Goal: Task Accomplishment & Management: Complete application form

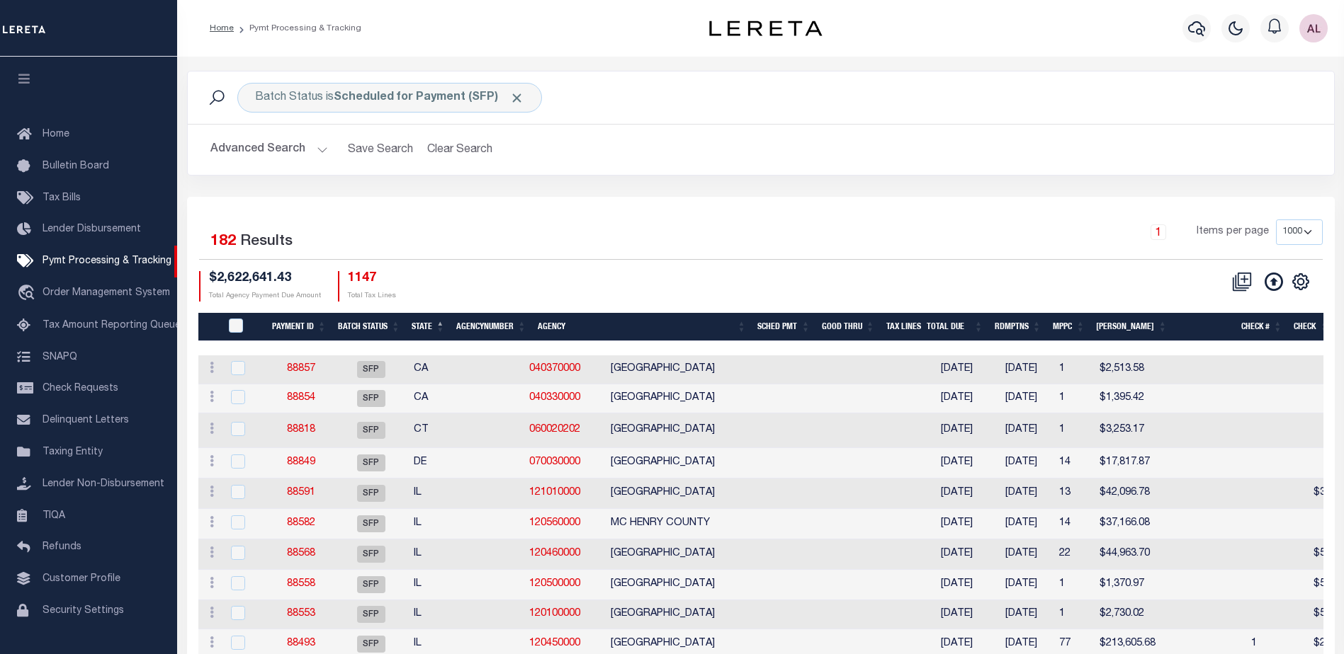
select select "1000"
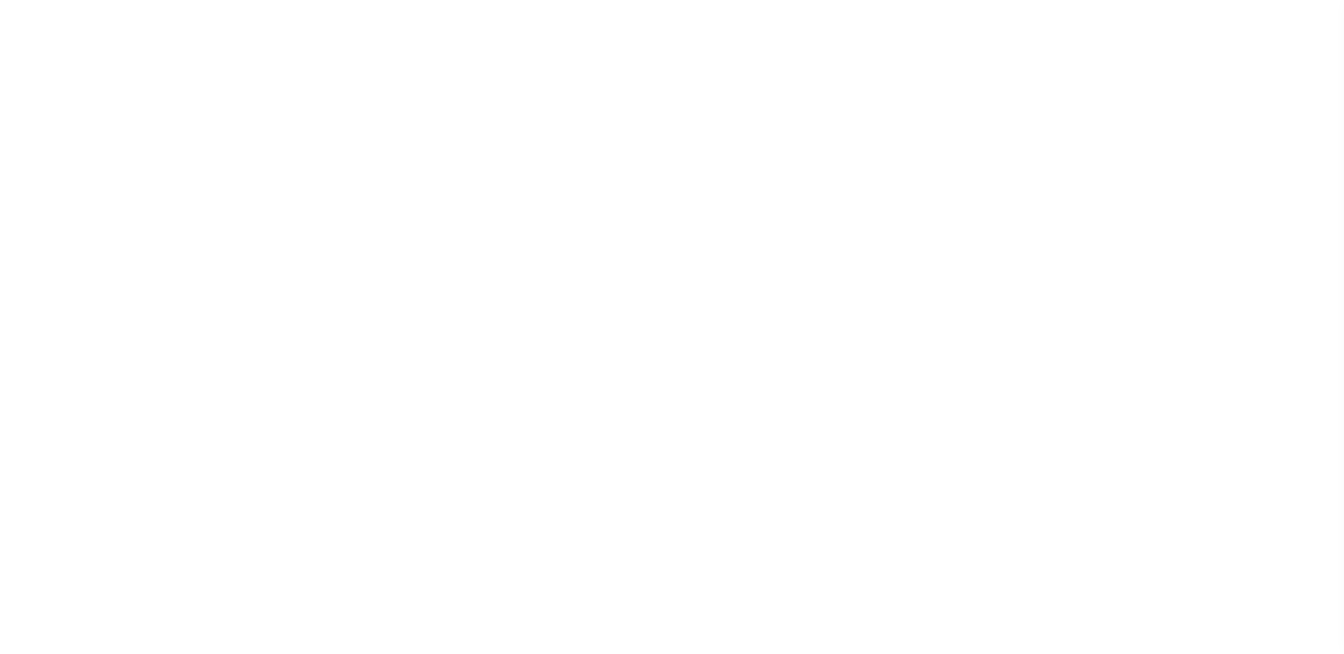
select select "1000"
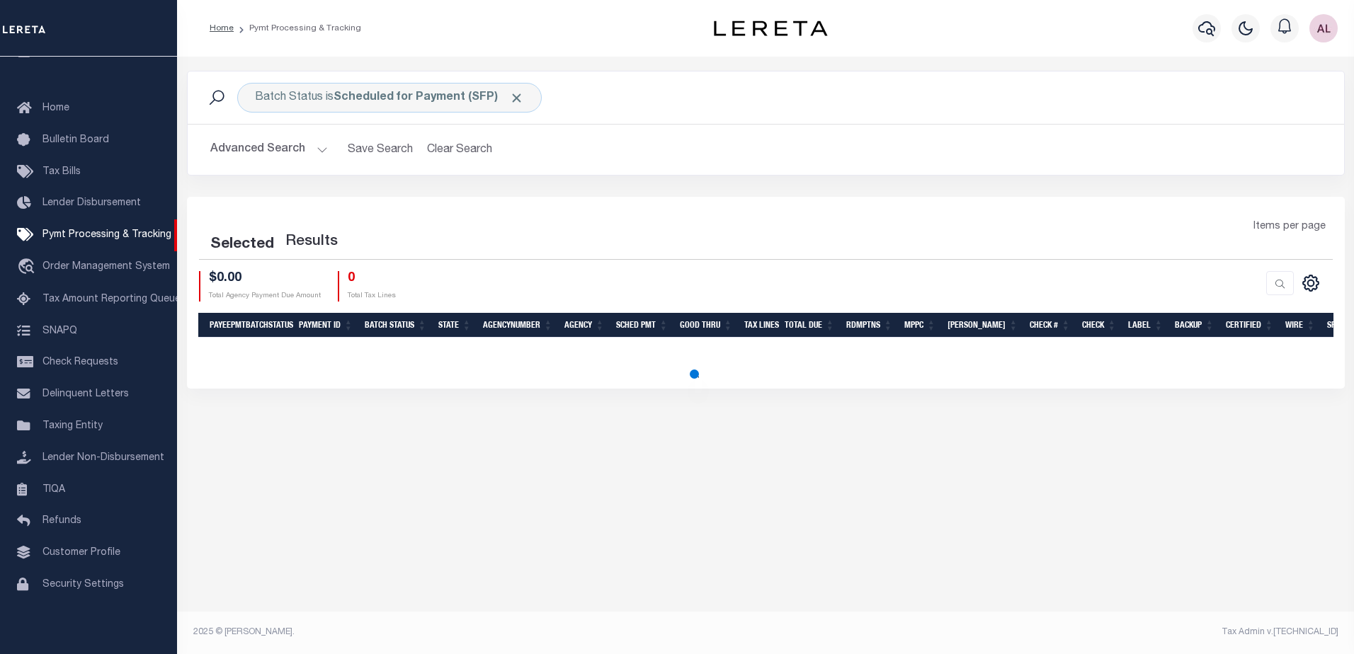
select select "1000"
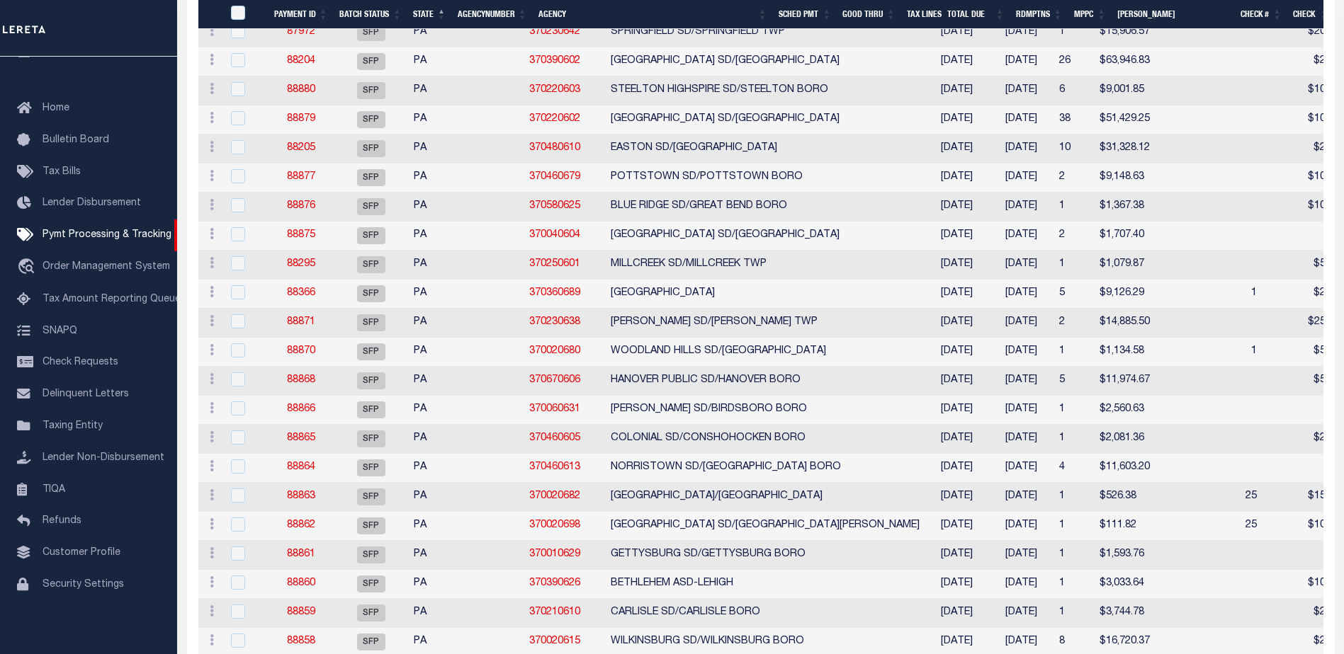
scroll to position [4108, 0]
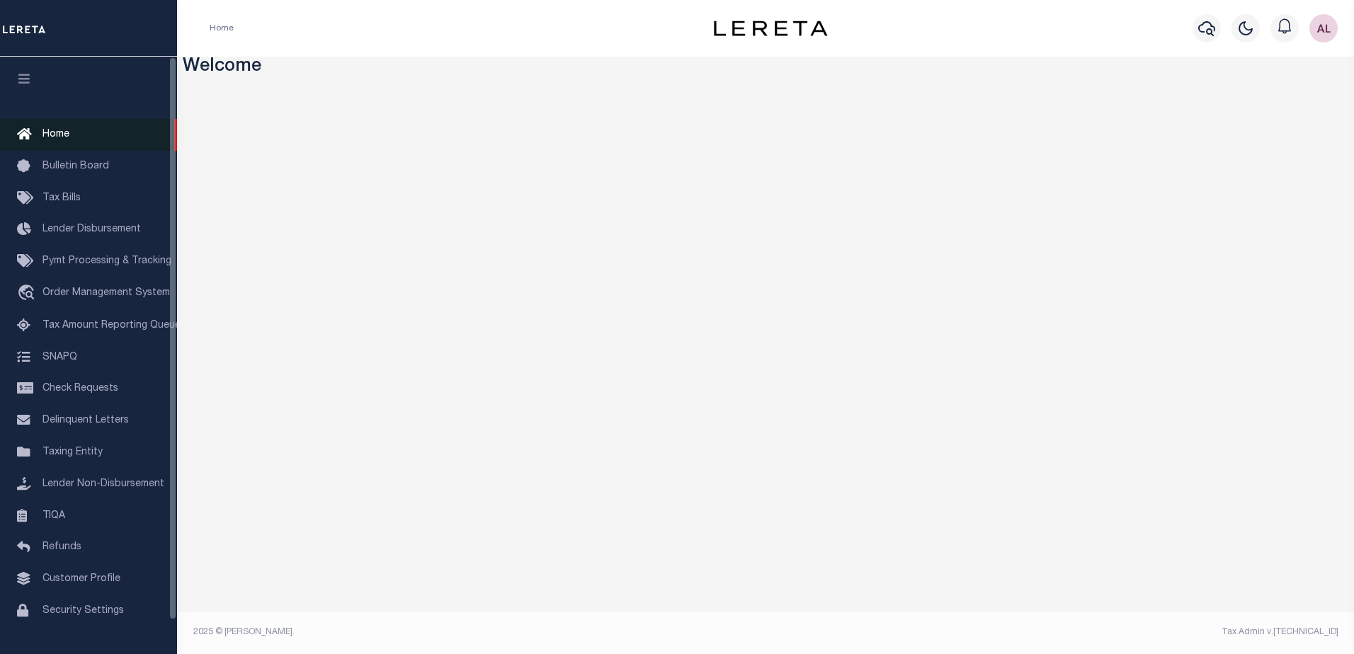
click at [61, 132] on span "Home" at bounding box center [55, 135] width 27 height 10
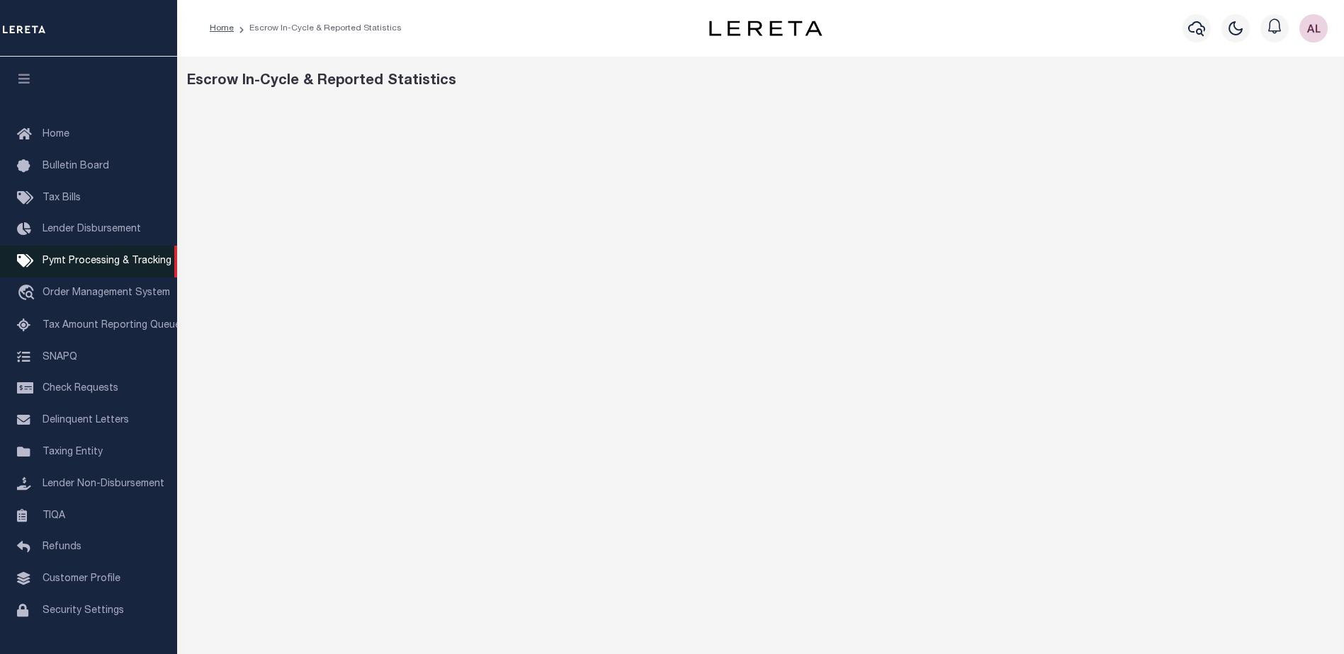
click at [104, 261] on span "Pymt Processing & Tracking" at bounding box center [106, 261] width 129 height 10
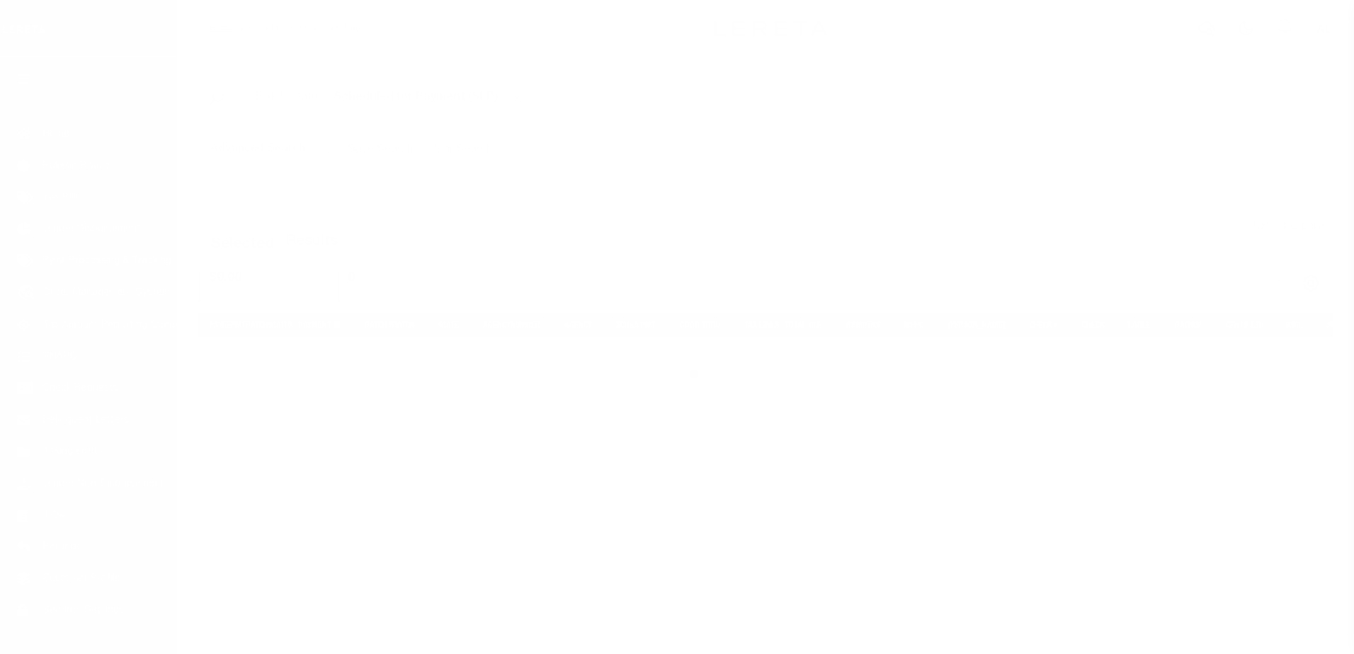
select select "1000"
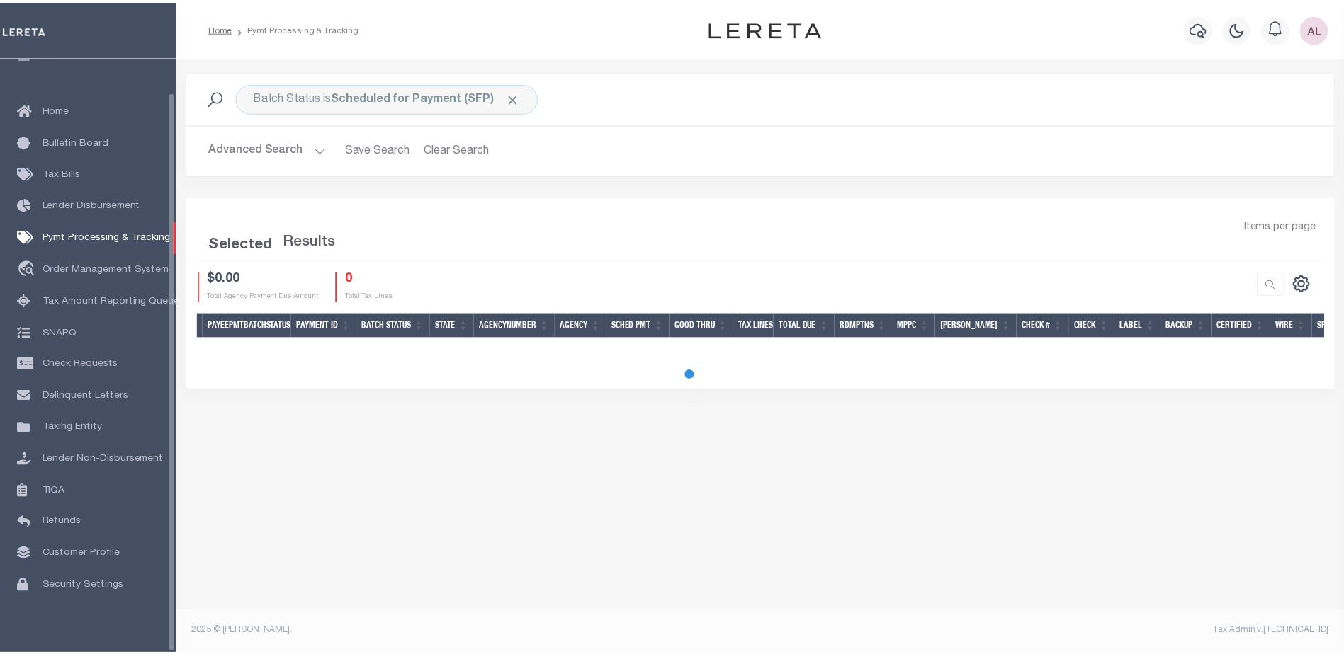
scroll to position [35, 0]
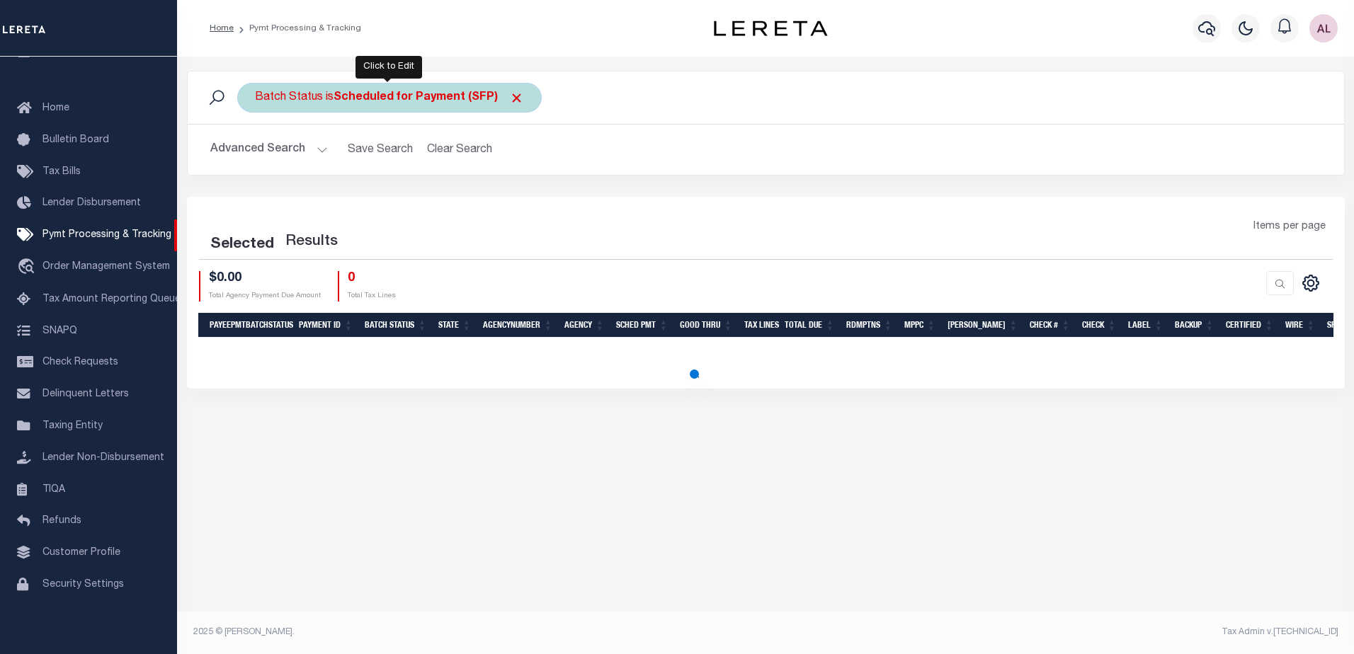
click at [421, 101] on b "Scheduled for Payment (SFP)" at bounding box center [429, 97] width 191 height 11
select select "SFP"
select select "1000"
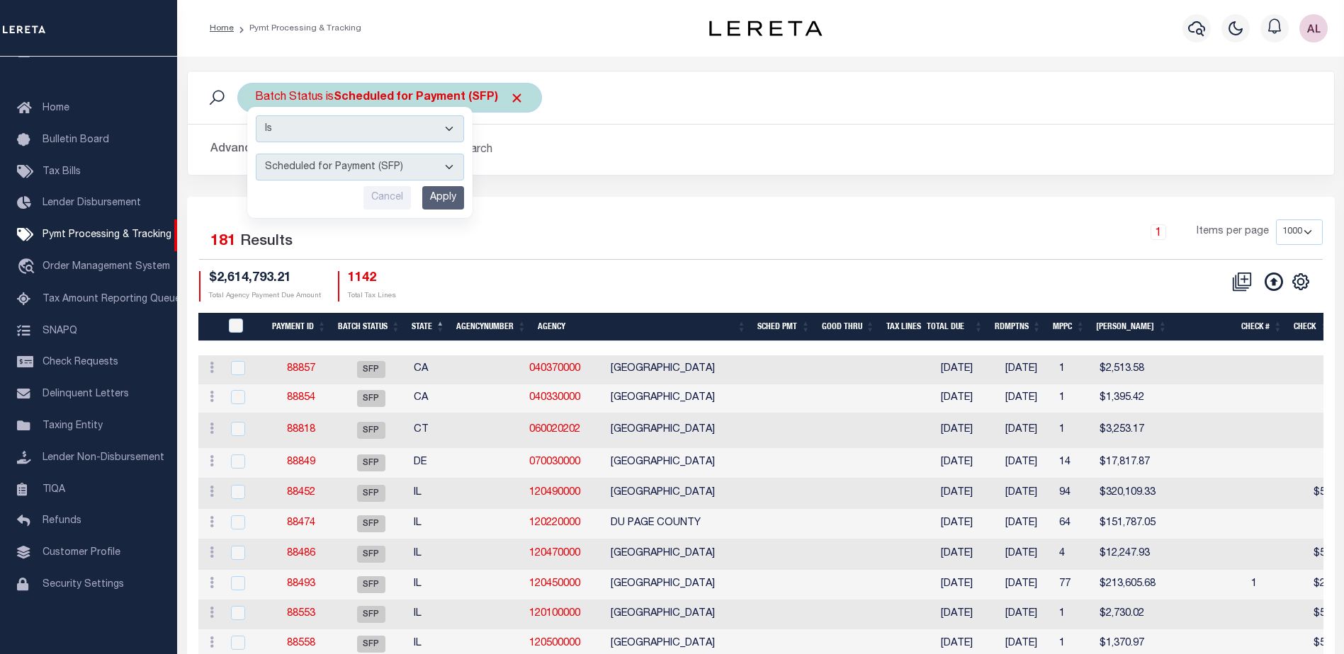
click at [462, 93] on b "Scheduled for Payment (SFP)" at bounding box center [429, 97] width 191 height 11
click at [348, 168] on select "Awaiting Funds (AWF) Cleared and Complete (CAC) New Check Needed (NCN) Payment …" at bounding box center [360, 167] width 208 height 27
select select "RFP"
click at [256, 154] on select "Awaiting Funds (AWF) Cleared and Complete (CAC) New Check Needed (NCN) Payment …" at bounding box center [360, 167] width 208 height 27
click at [436, 201] on input "Apply" at bounding box center [443, 197] width 42 height 23
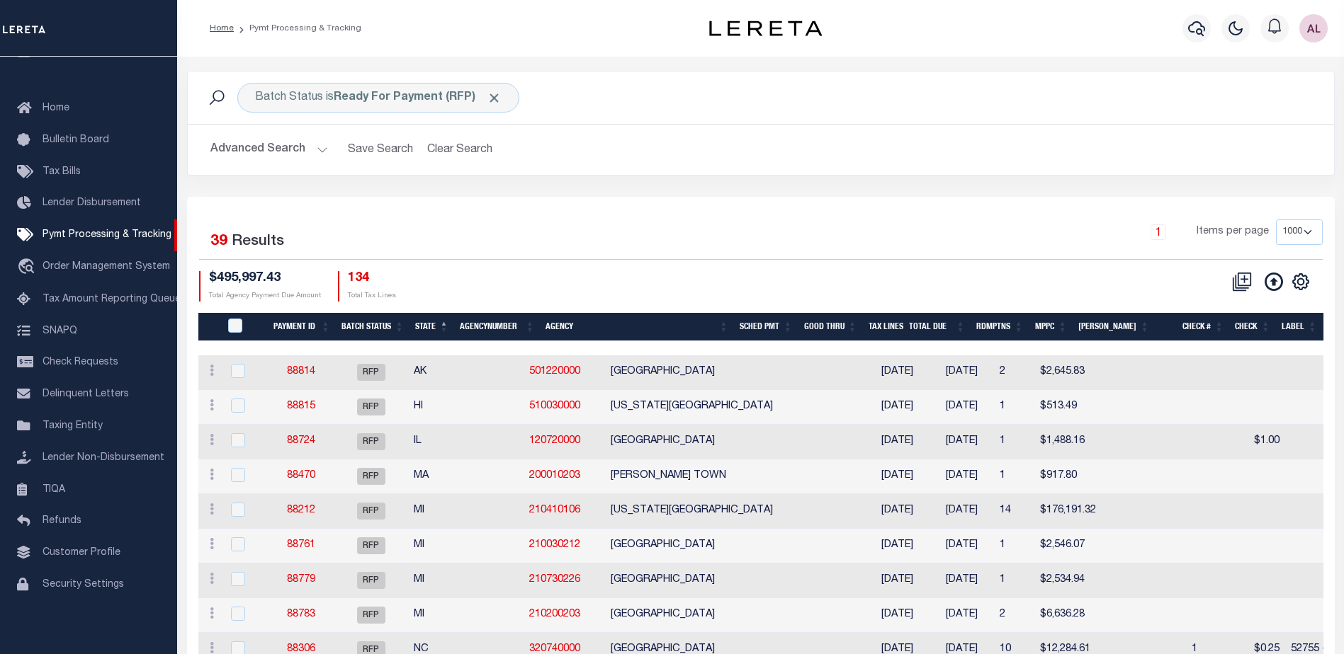
click at [629, 325] on th "Agency" at bounding box center [637, 327] width 194 height 29
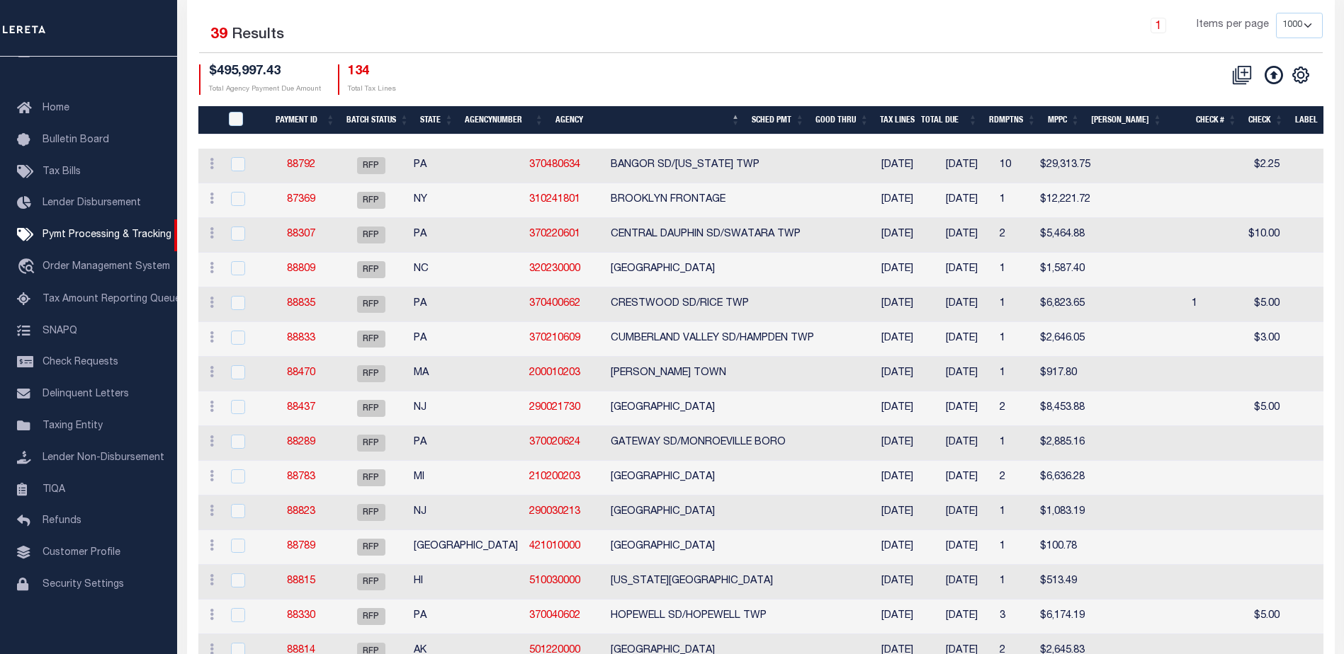
scroll to position [283, 0]
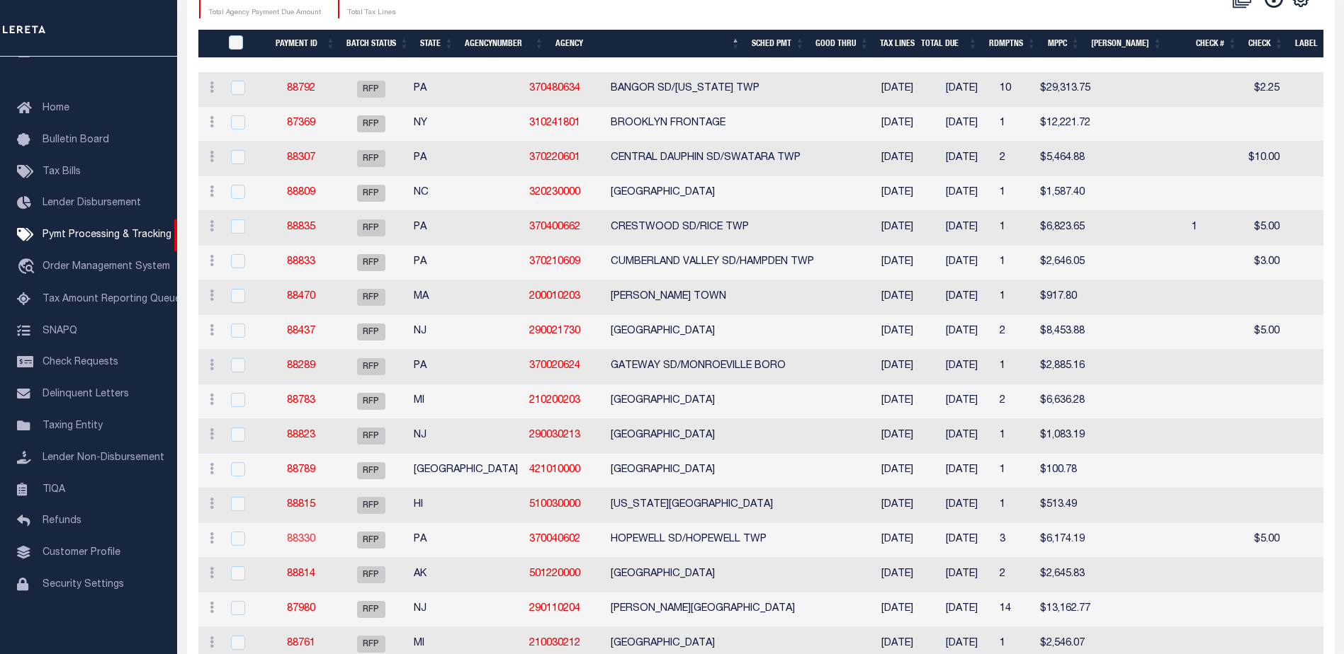
click at [299, 539] on link "88330" at bounding box center [301, 540] width 28 height 10
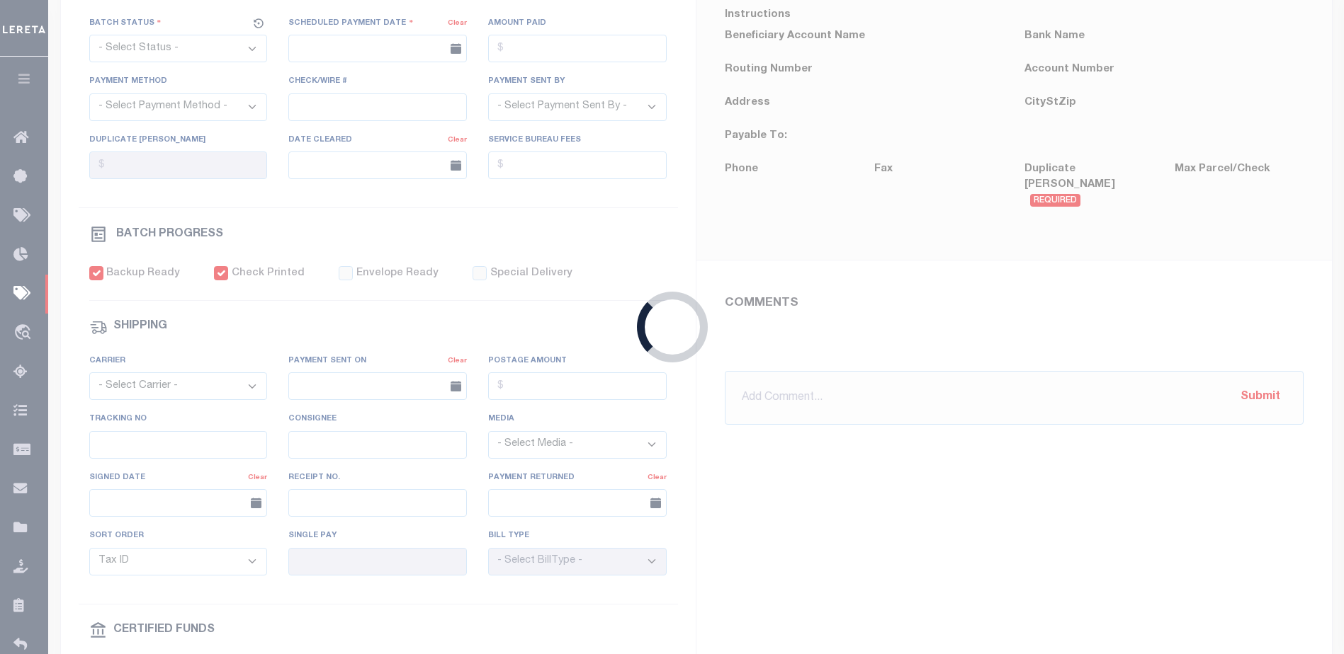
select select "RFP"
type input "[DATE]"
type input "$6,174.19"
select select "CHK"
type input "52743"
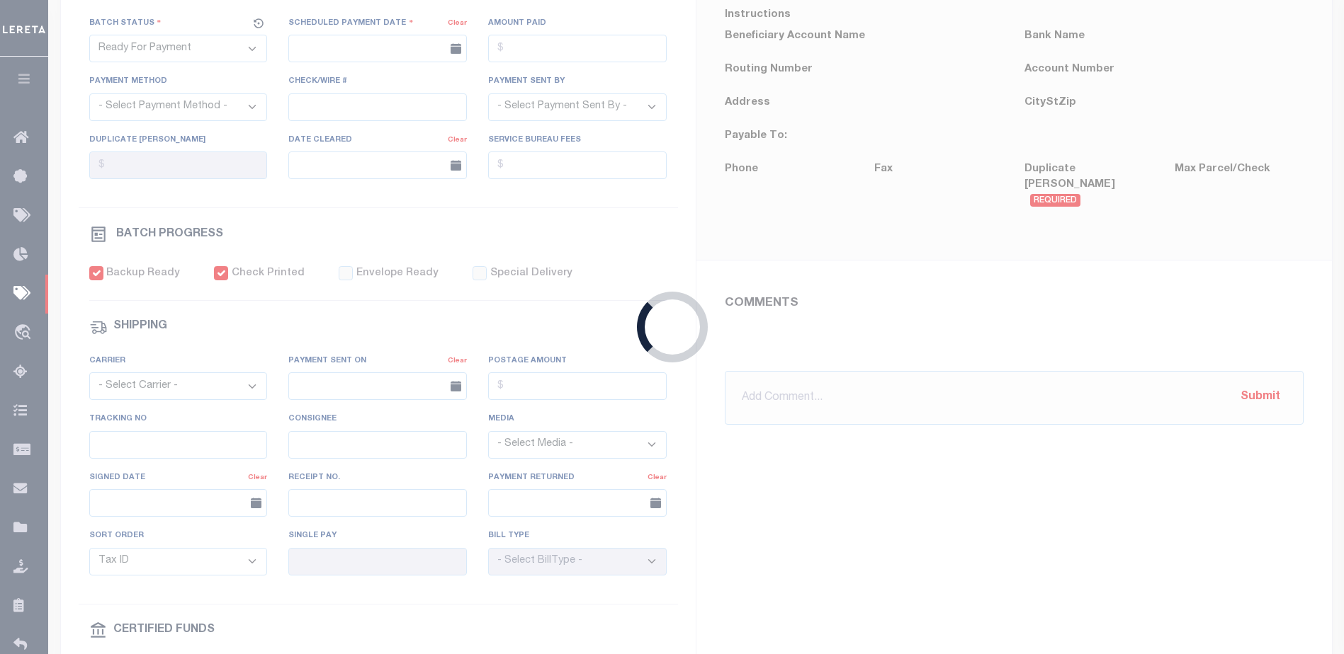
select select "[PERSON_NAME]"
type input "$9"
checkbox input "true"
type input "N"
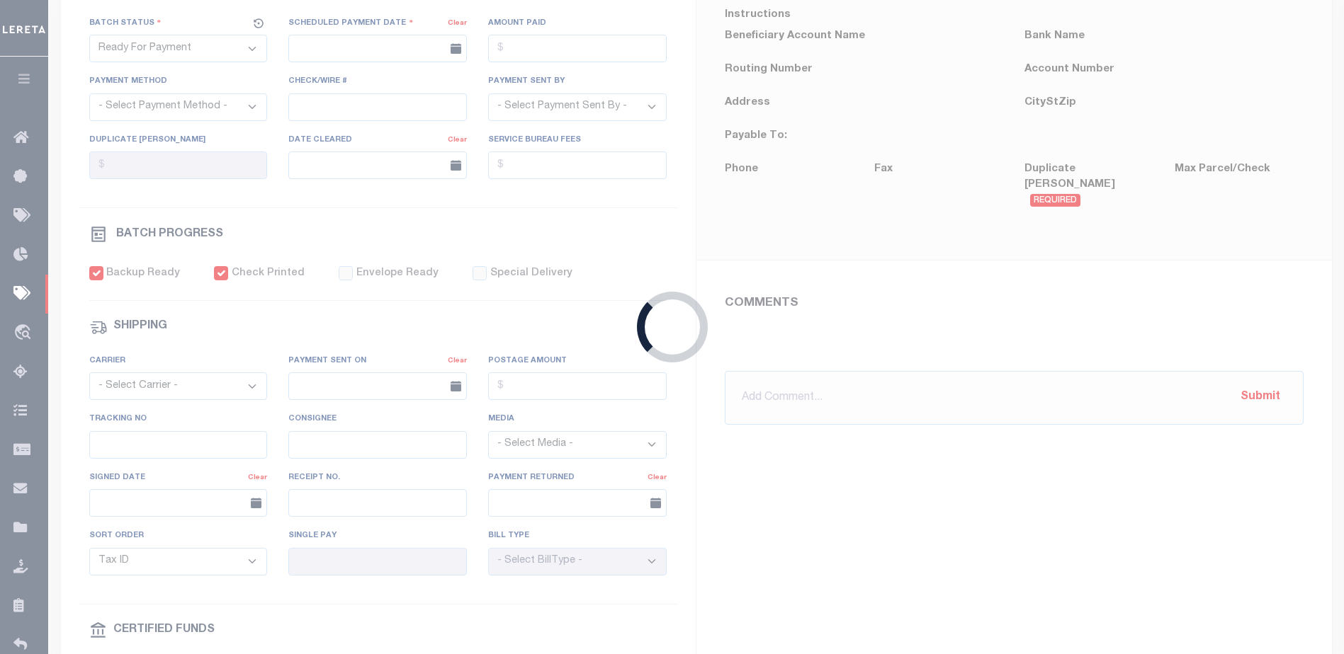
radio input "true"
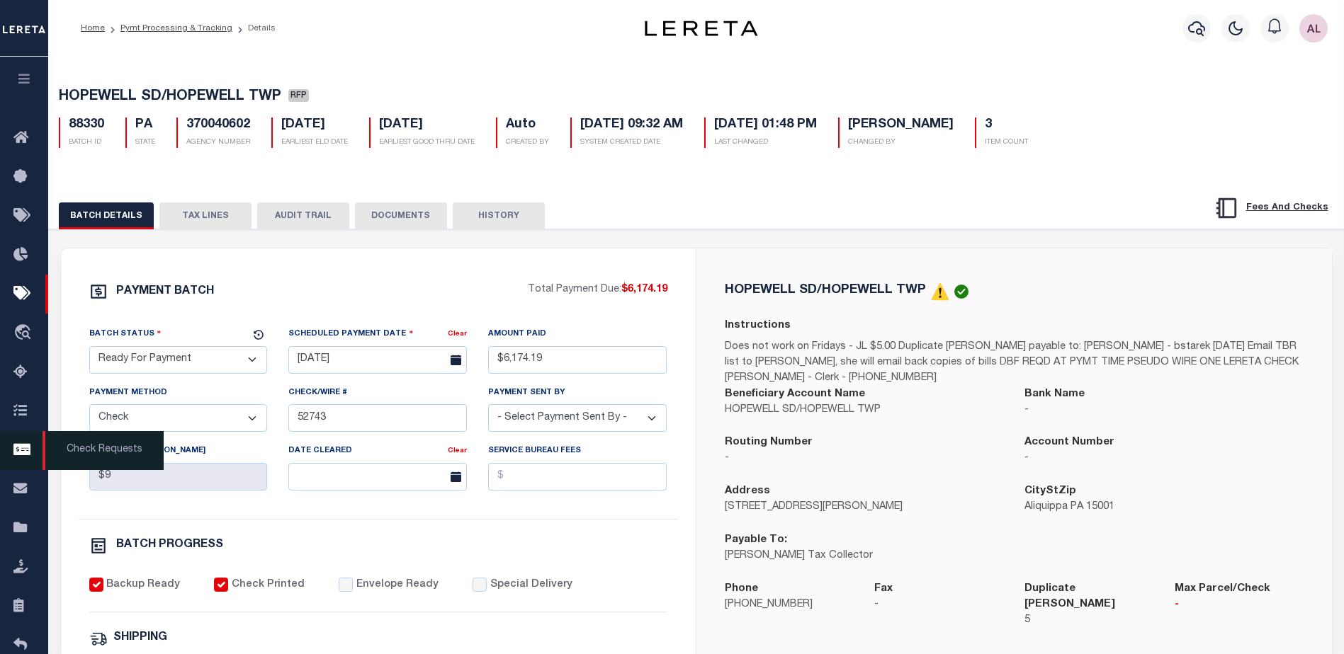
click at [16, 447] on icon at bounding box center [24, 451] width 23 height 18
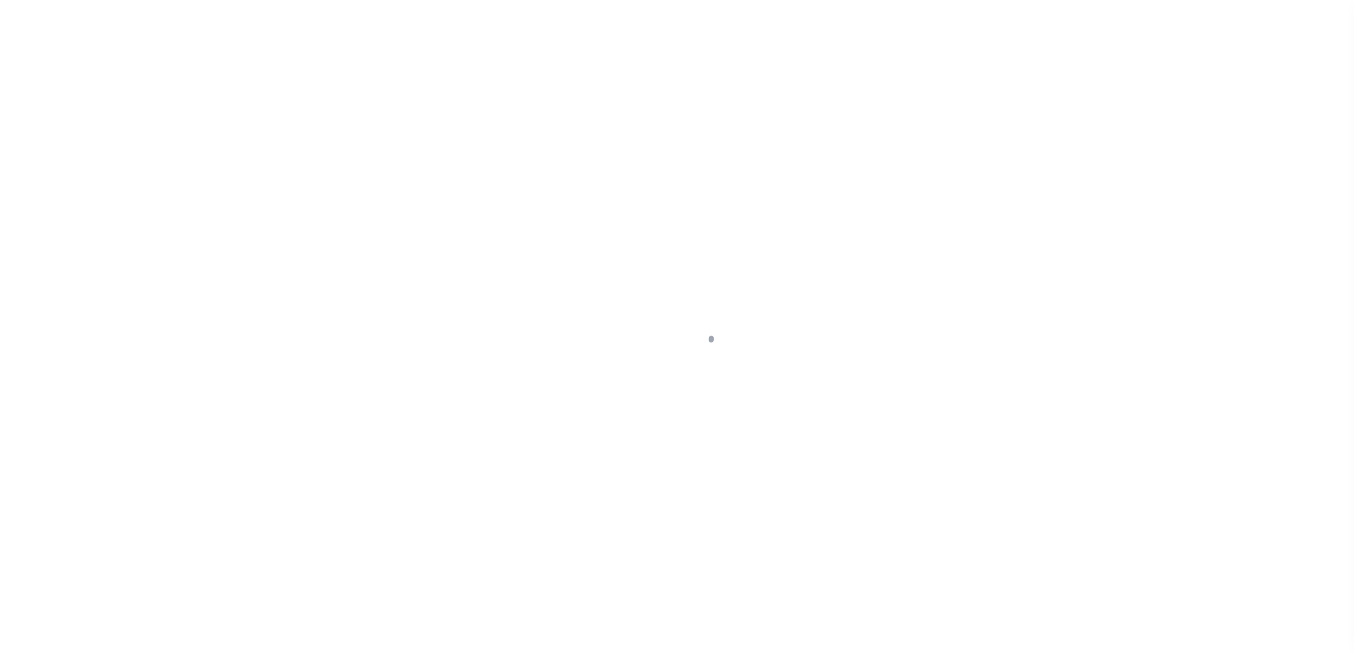
scroll to position [35, 0]
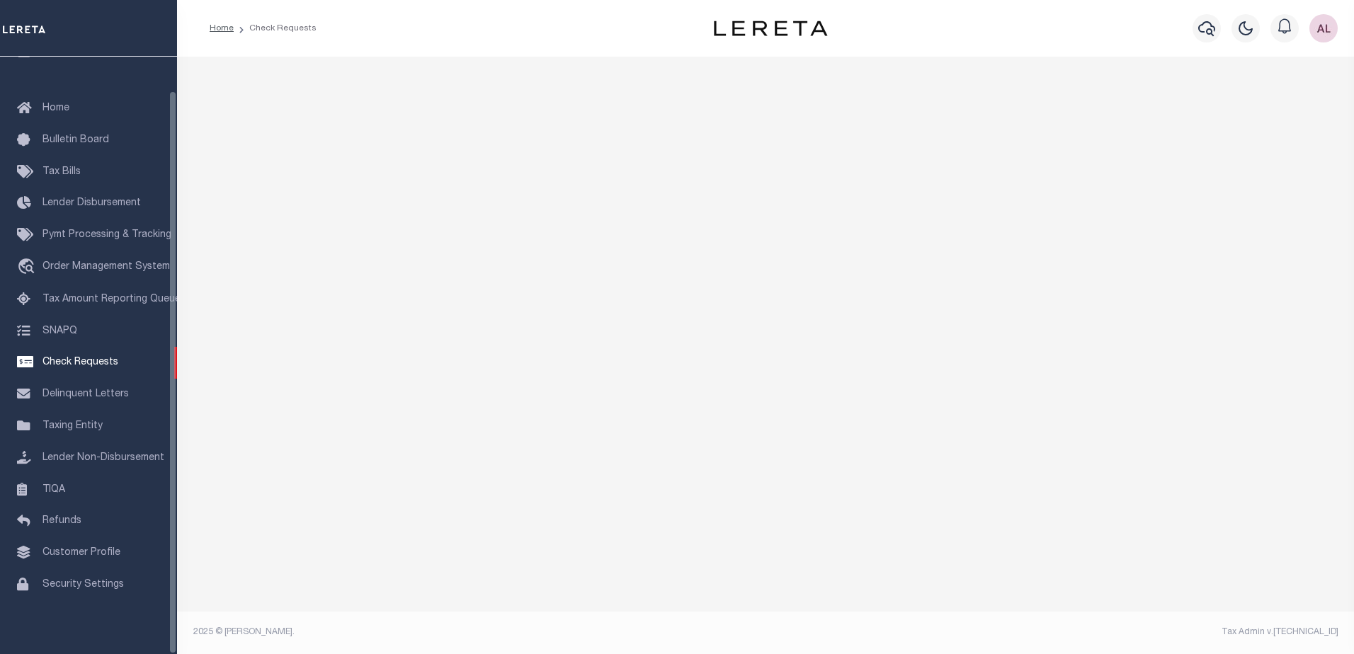
select select "50"
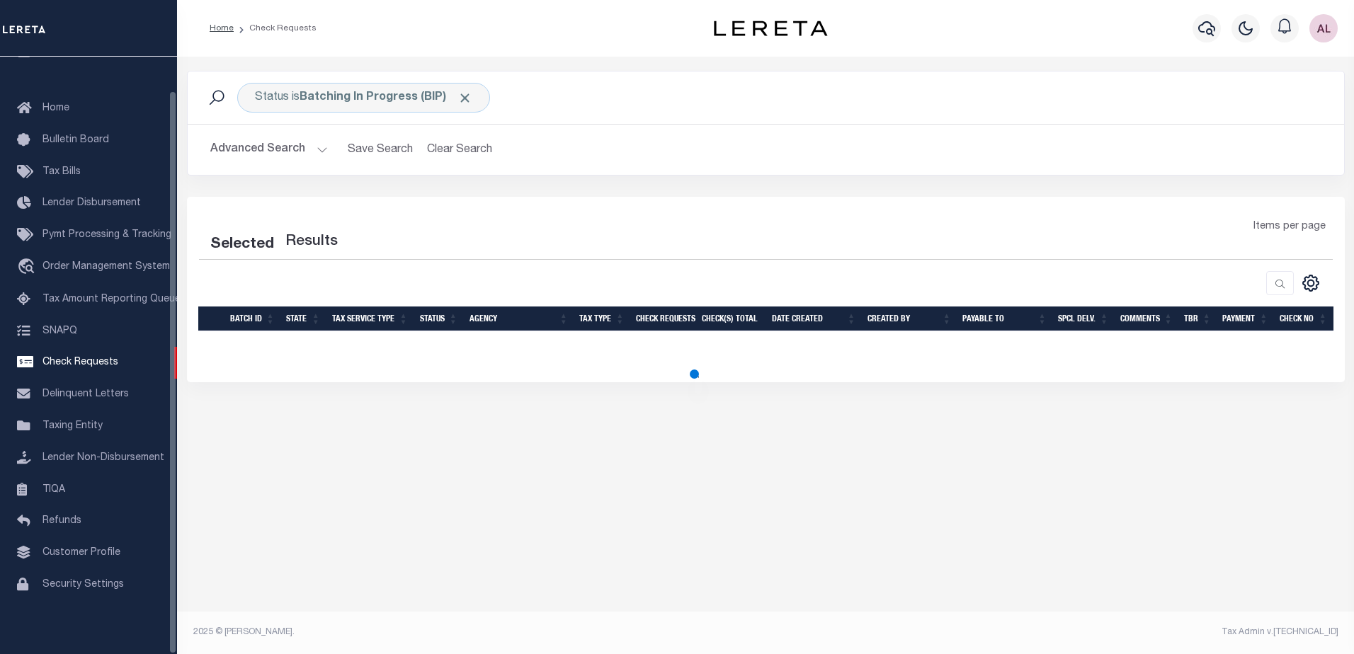
select select "50"
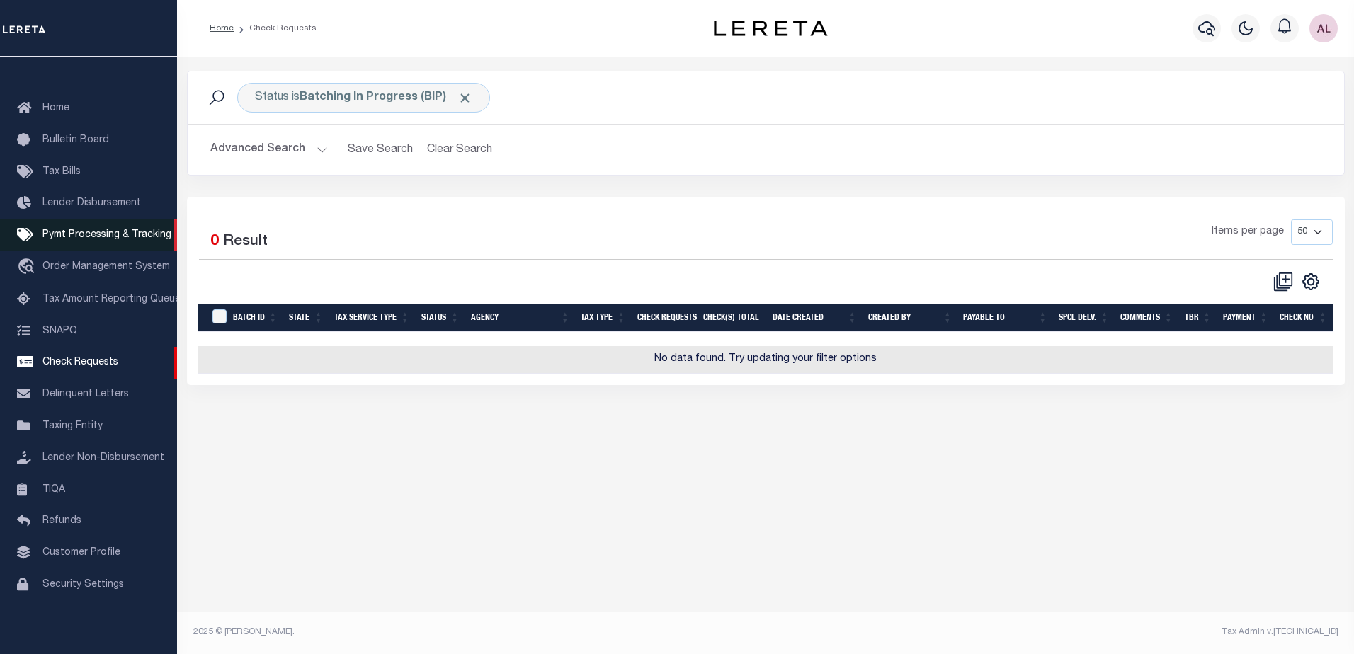
click at [87, 230] on span "Pymt Processing & Tracking" at bounding box center [106, 235] width 129 height 10
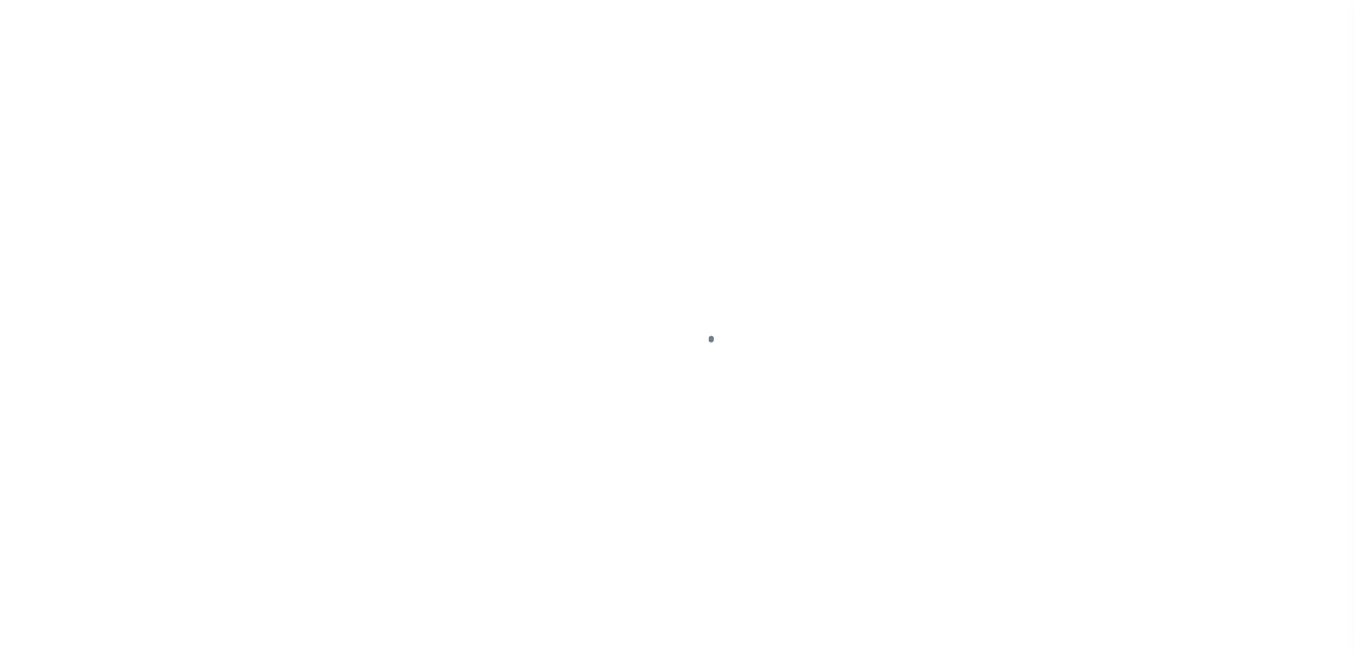
select select "1000"
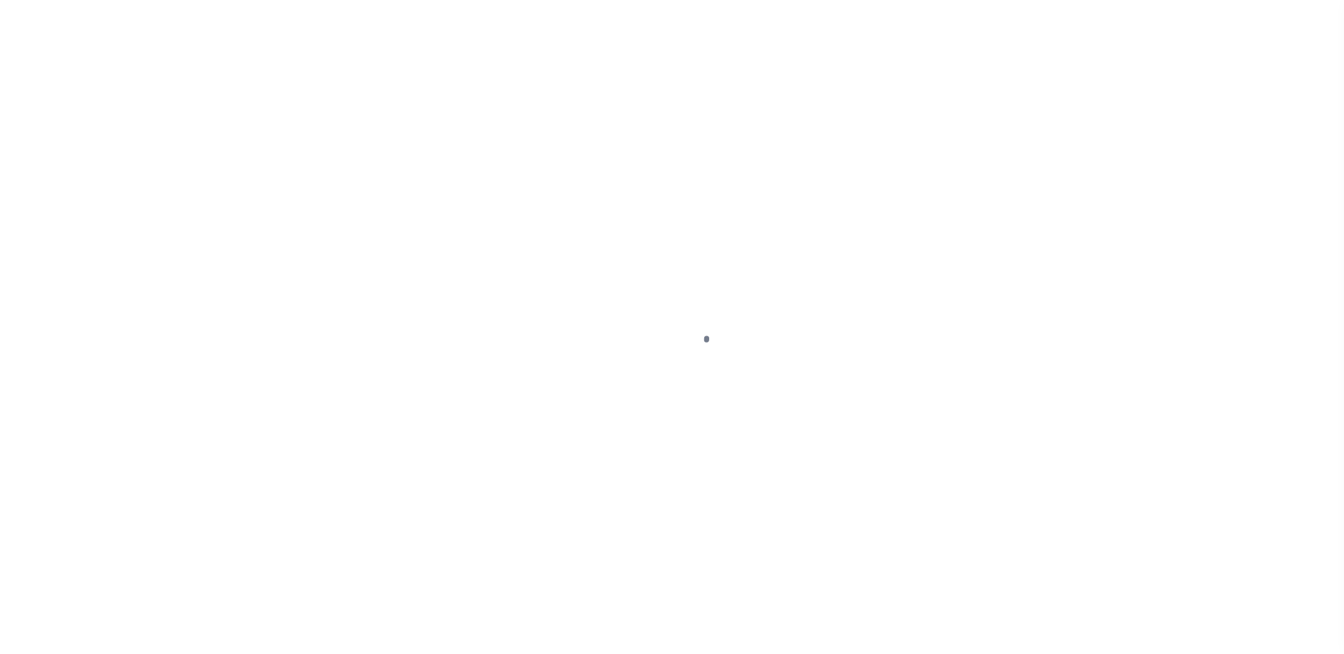
scroll to position [35, 0]
select select "1000"
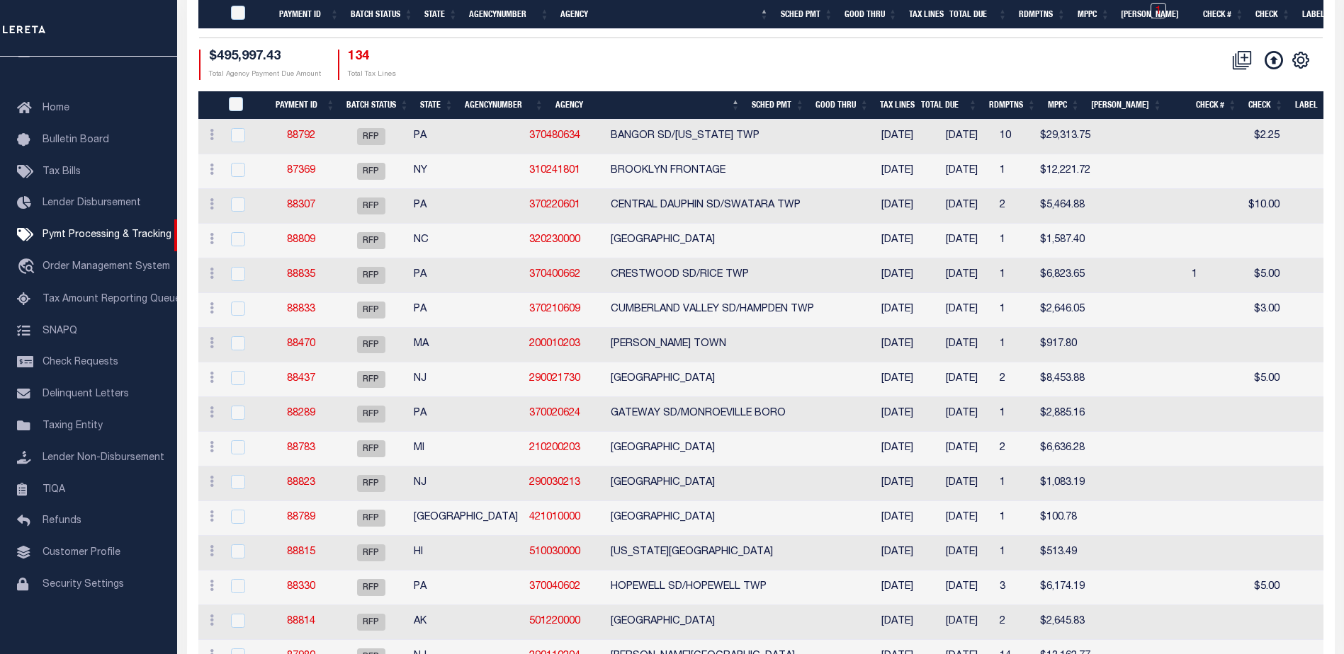
scroll to position [354, 0]
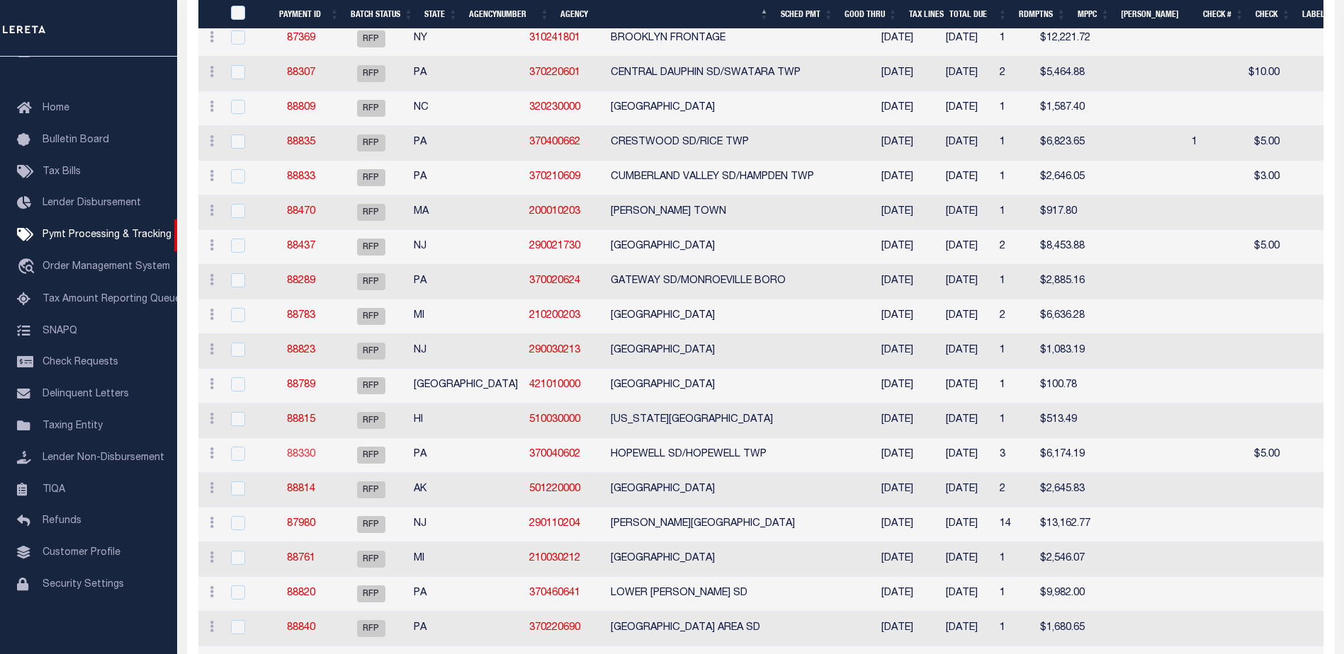
click at [313, 458] on link "88330" at bounding box center [301, 455] width 28 height 10
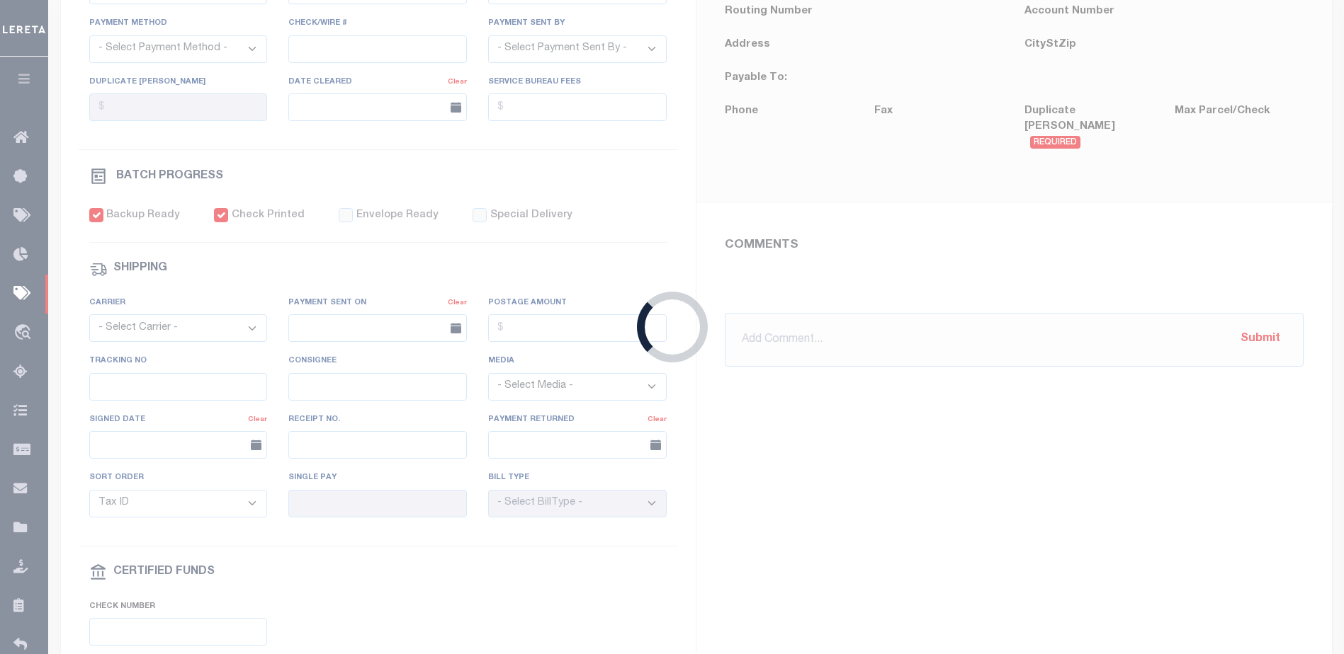
select select "RFP"
type input "[DATE]"
type input "$6,174.19"
select select "CHK"
type input "52743"
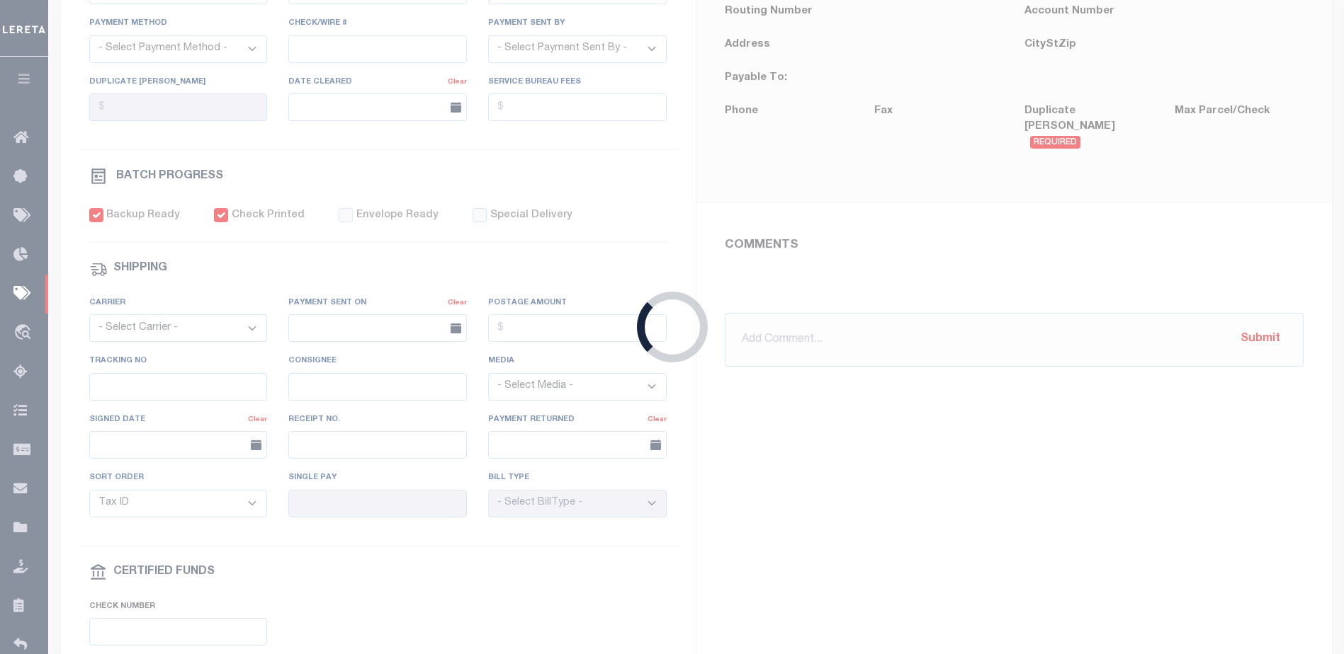
select select "[PERSON_NAME]"
type input "$9"
checkbox input "true"
type input "N"
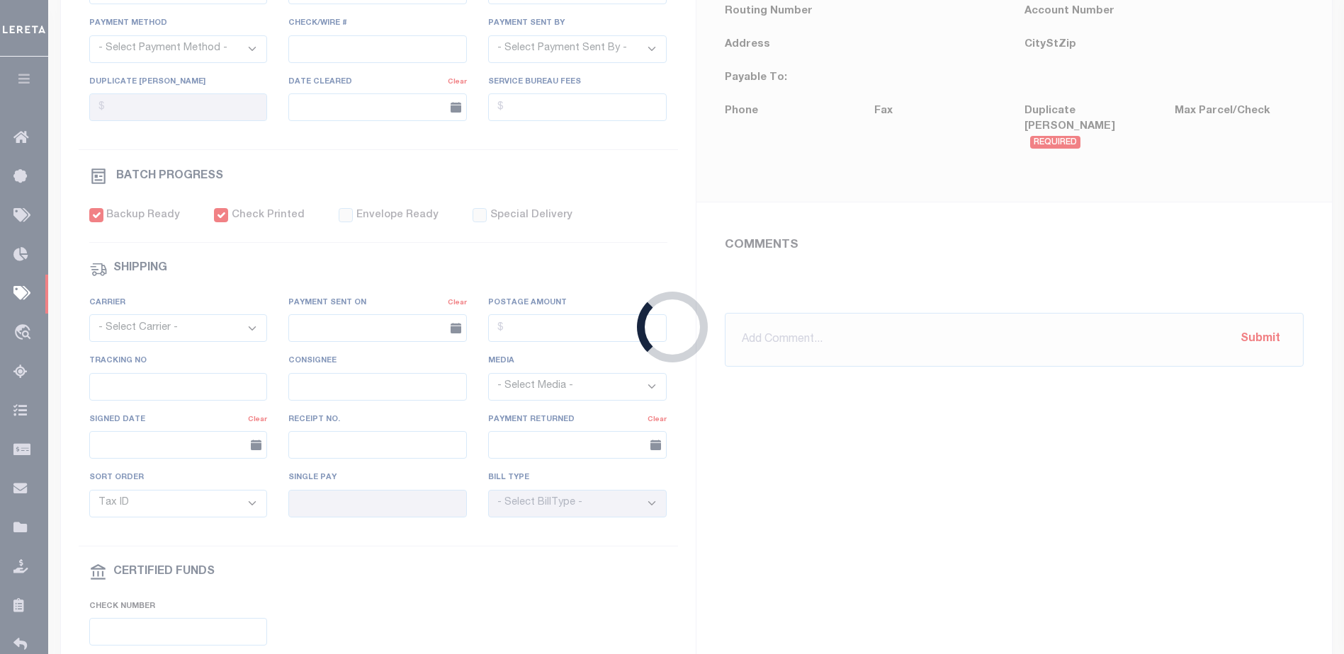
radio input "true"
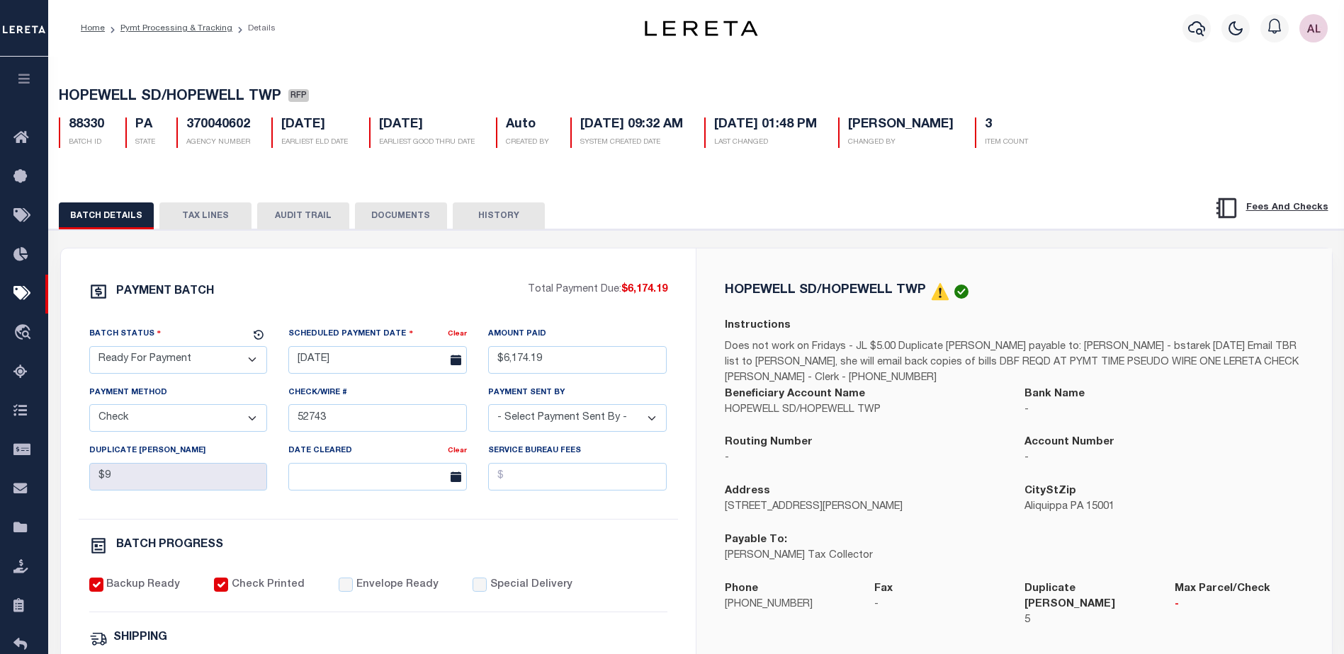
click at [195, 212] on button "TAX LINES" at bounding box center [205, 216] width 92 height 27
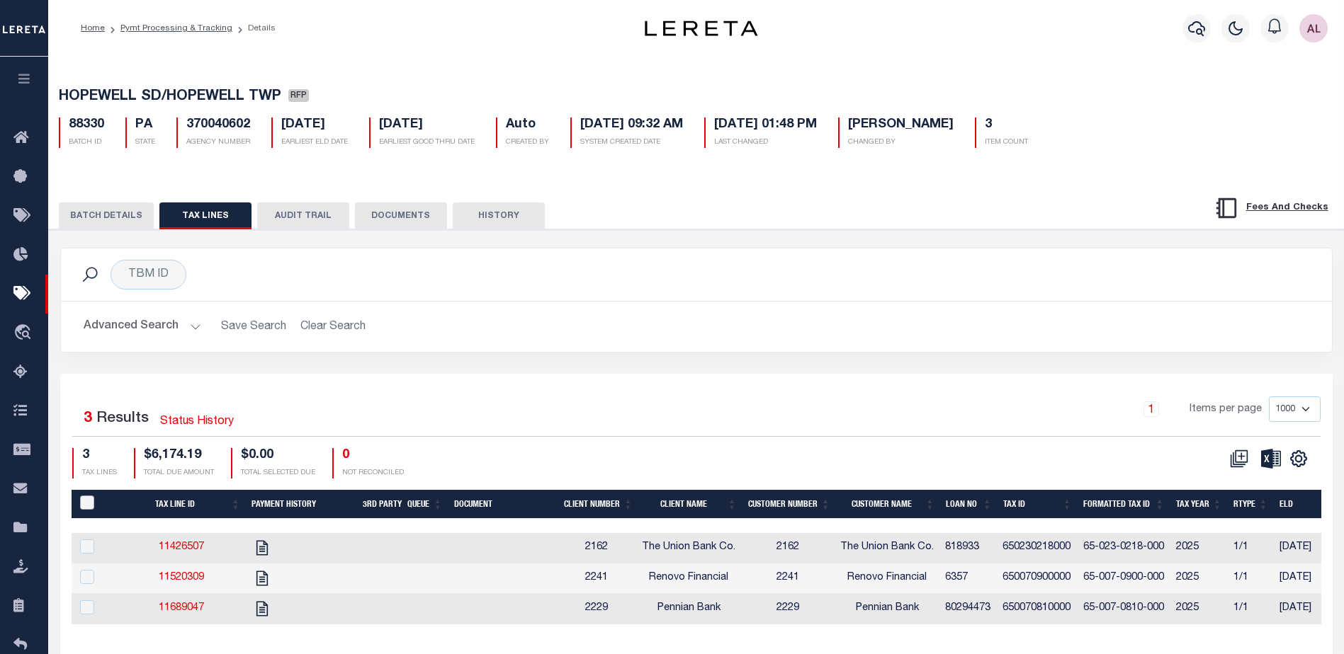
click at [84, 508] on input "PayeePaymentBatchId" at bounding box center [87, 503] width 14 height 14
checkbox input "true"
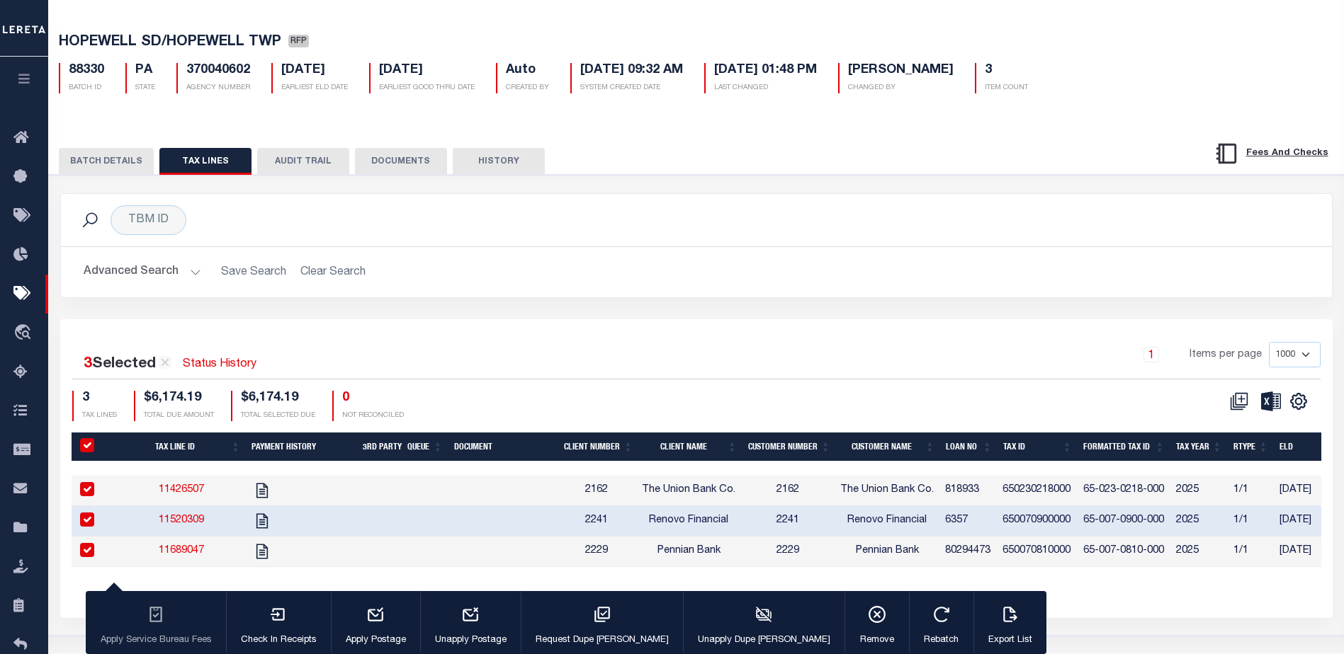
scroll to position [71, 0]
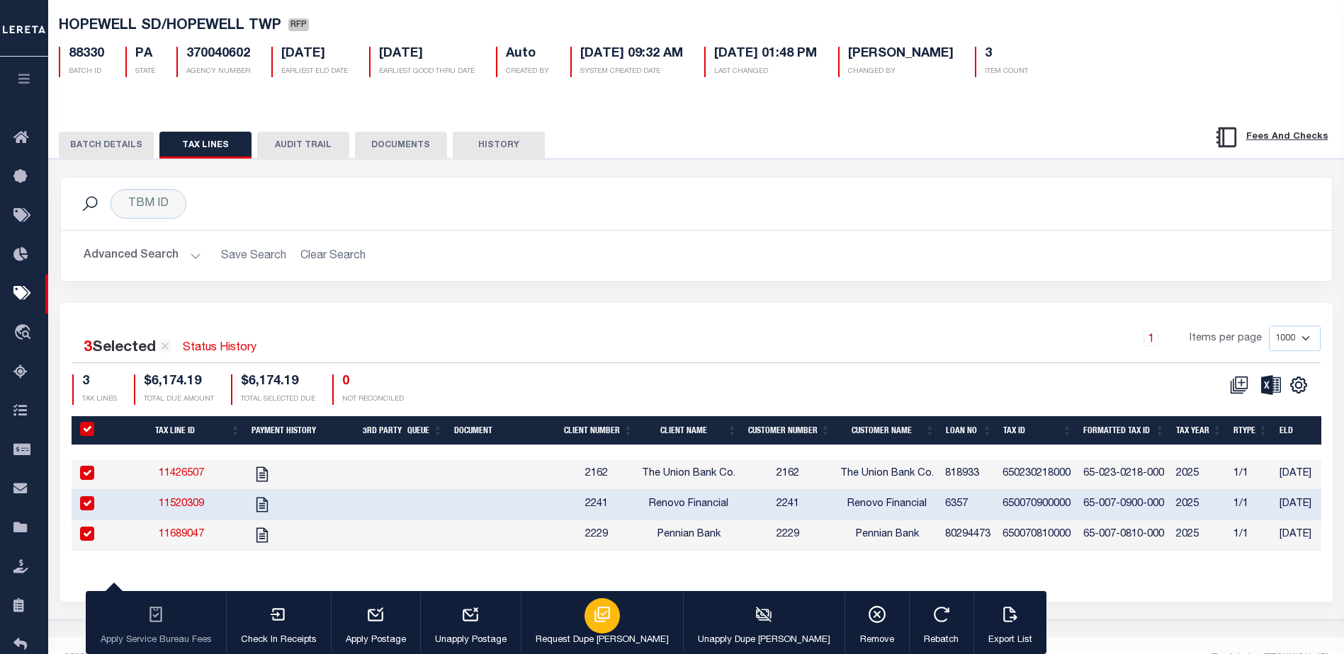
click at [594, 619] on icon "button" at bounding box center [602, 615] width 16 height 16
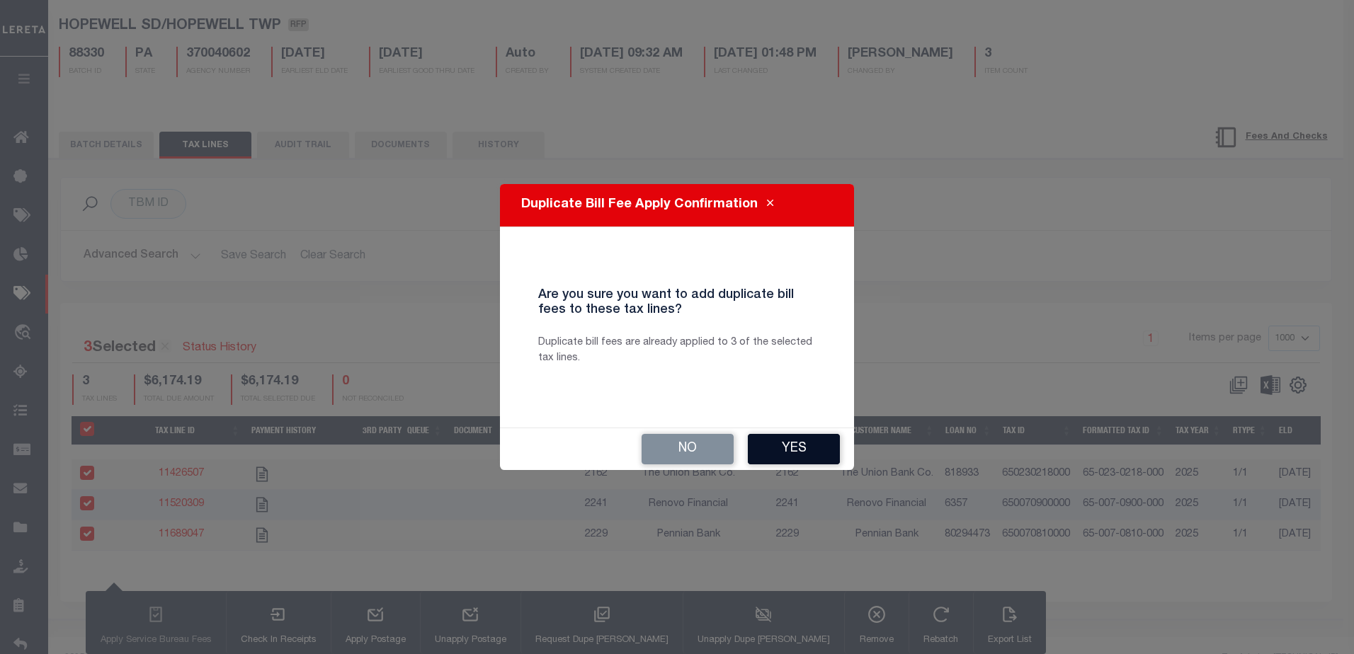
click at [788, 445] on button "Yes" at bounding box center [794, 449] width 92 height 30
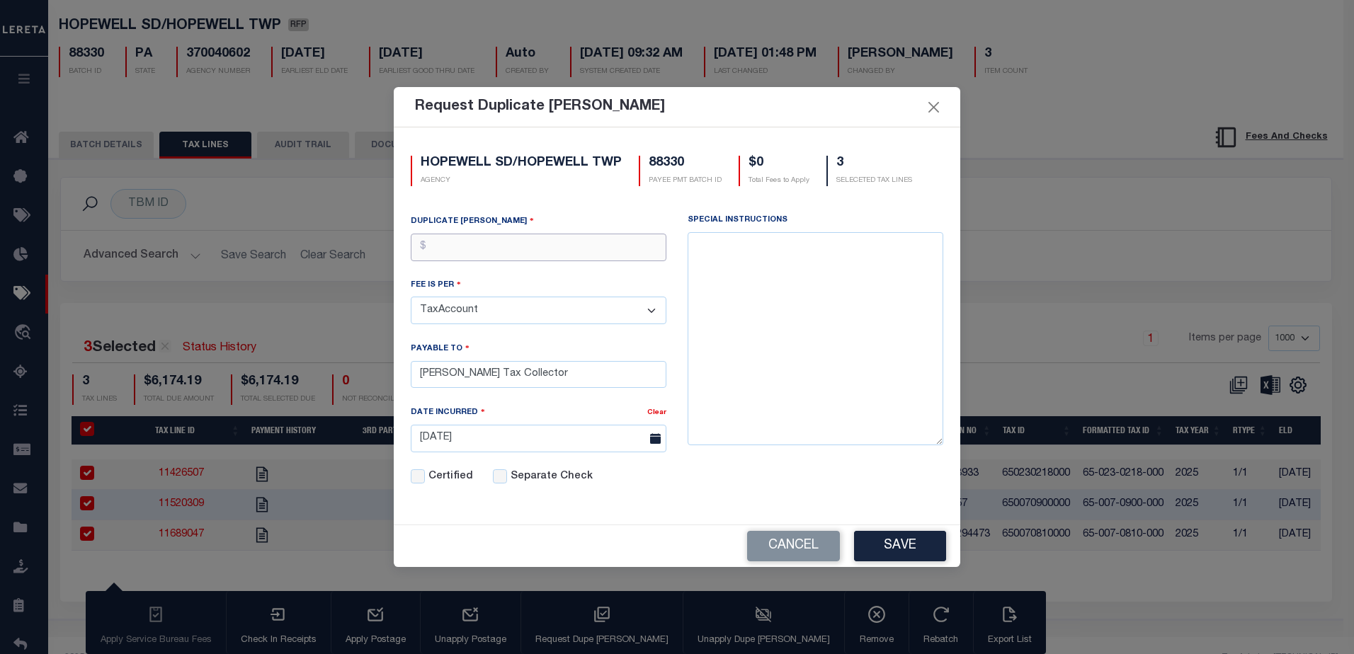
click at [473, 253] on input "text" at bounding box center [539, 248] width 256 height 28
drag, startPoint x: 455, startPoint y: 246, endPoint x: 399, endPoint y: 247, distance: 56.0
click at [399, 247] on div "HOPEWELL SD/HOPEWELL TWP AGENCY 88330 PAYEE PMT BATCH ID $18.00 Total Fees to A…" at bounding box center [677, 325] width 567 height 397
type input "$2.00"
drag, startPoint x: 542, startPoint y: 367, endPoint x: 479, endPoint y: 365, distance: 62.4
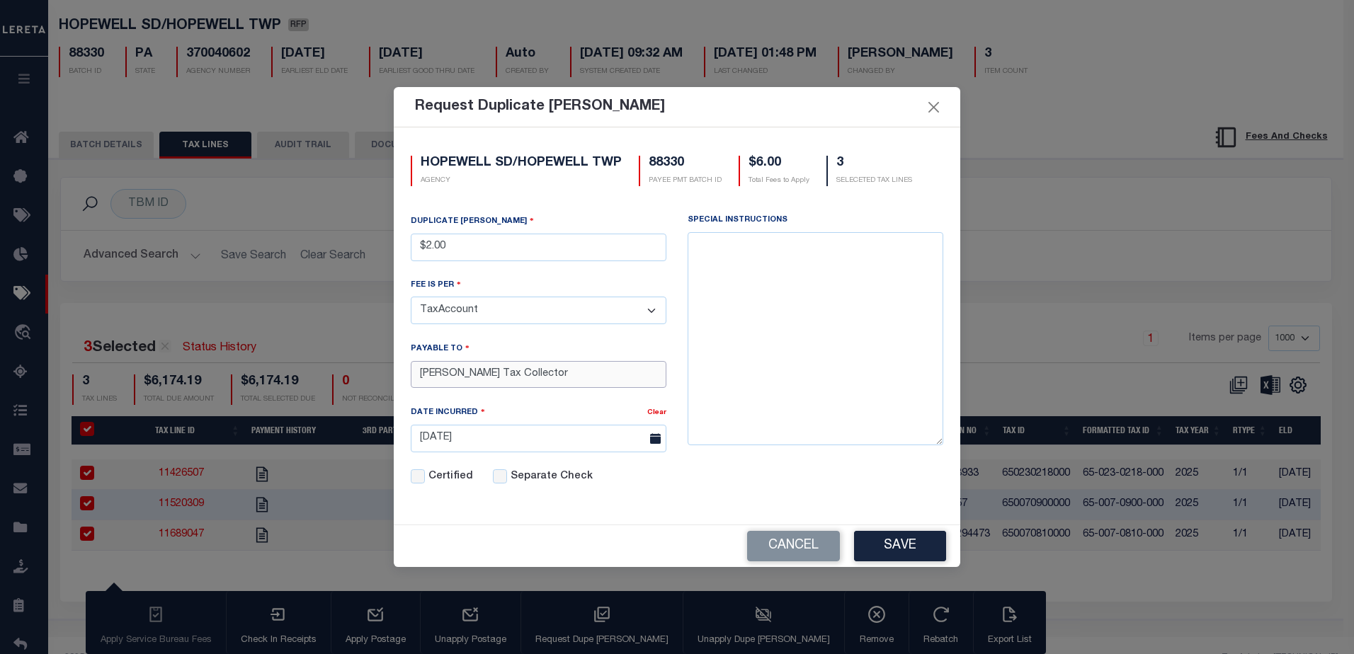
click at [479, 365] on input "[PERSON_NAME] Tax Collector" at bounding box center [539, 375] width 256 height 28
type input "[PERSON_NAME]"
click at [882, 549] on button "Save" at bounding box center [900, 546] width 92 height 30
